Goal: Entertainment & Leisure: Consume media (video, audio)

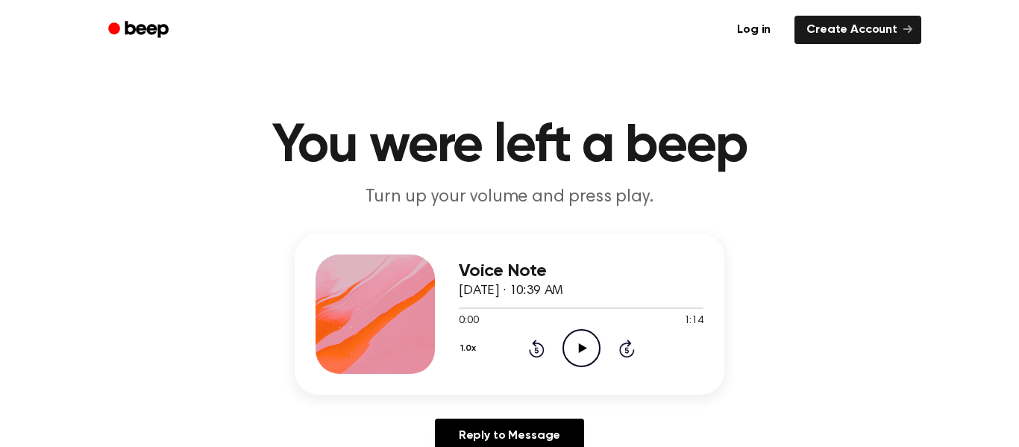
click at [578, 343] on icon "Play Audio" at bounding box center [582, 348] width 38 height 38
click at [574, 354] on icon "Pause Audio" at bounding box center [582, 348] width 38 height 38
click at [573, 341] on icon "Play Audio" at bounding box center [582, 348] width 38 height 38
click at [507, 304] on div at bounding box center [581, 307] width 245 height 12
